Goal: Navigation & Orientation: Go to known website

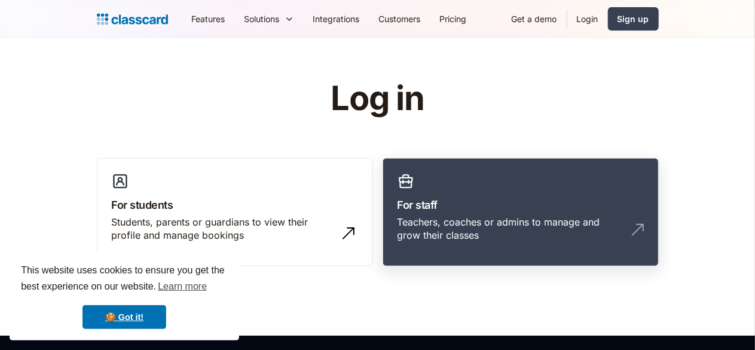
click at [547, 234] on div "Teachers, coaches or admins to manage and grow their classes" at bounding box center [521, 233] width 246 height 36
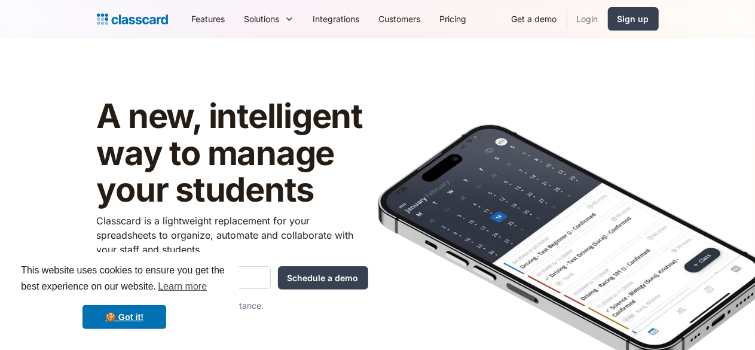
click at [608, 19] on link "Login" at bounding box center [588, 18] width 41 height 27
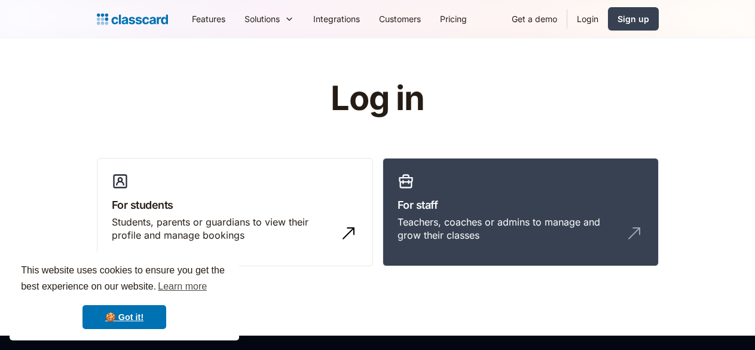
click at [475, 187] on link "For staff Teachers, coaches or admins to manage and grow their classes" at bounding box center [521, 212] width 276 height 109
